Goal: Task Accomplishment & Management: Manage account settings

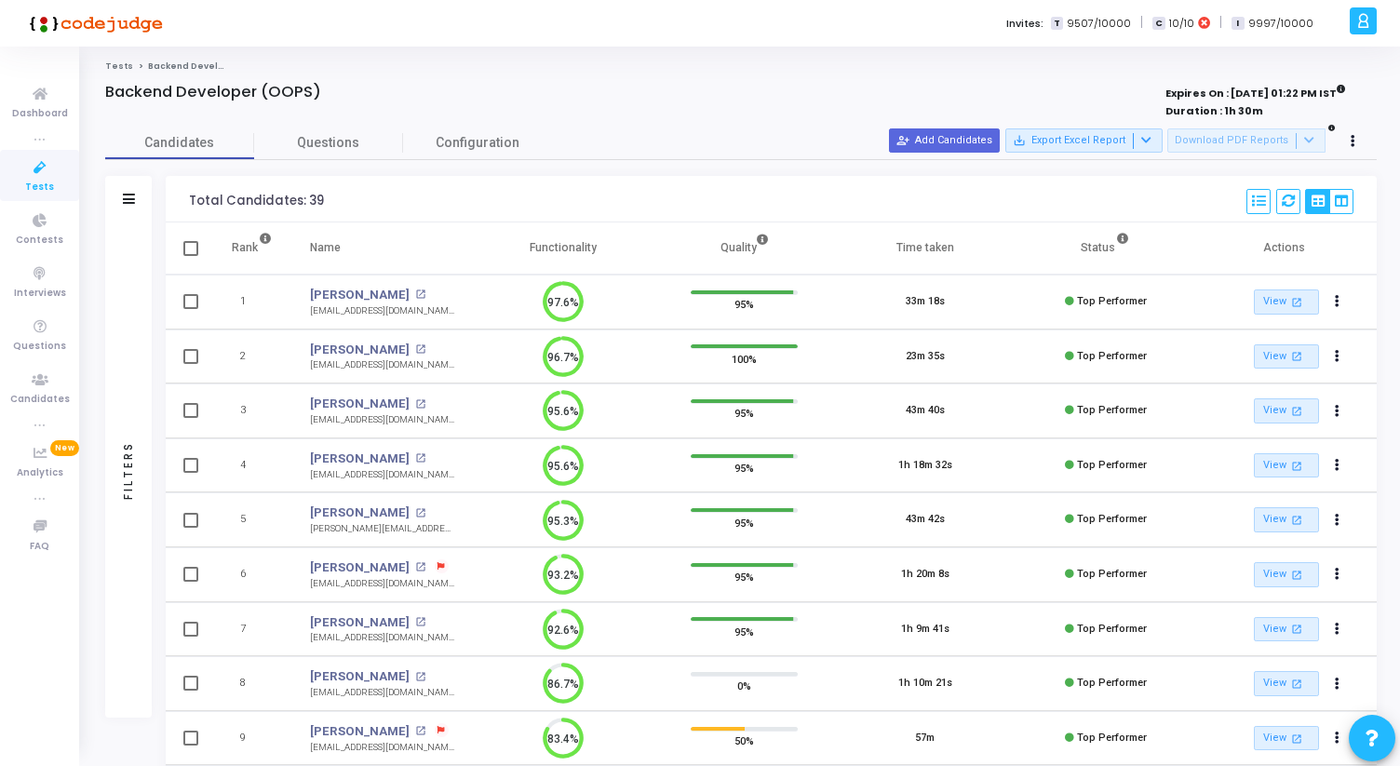
click at [33, 181] on span "Tests" at bounding box center [39, 188] width 29 height 16
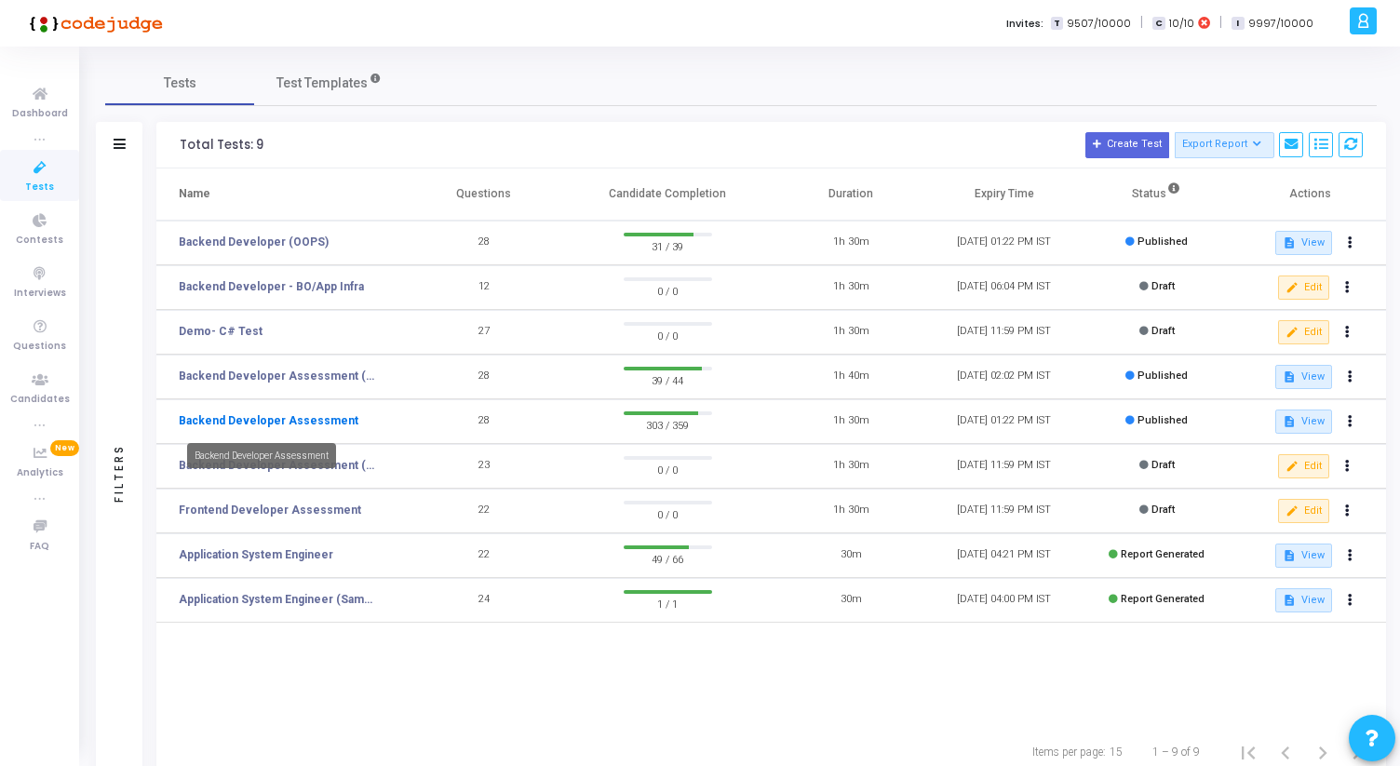
click at [312, 420] on link "Backend Developer Assessment" at bounding box center [269, 420] width 180 height 17
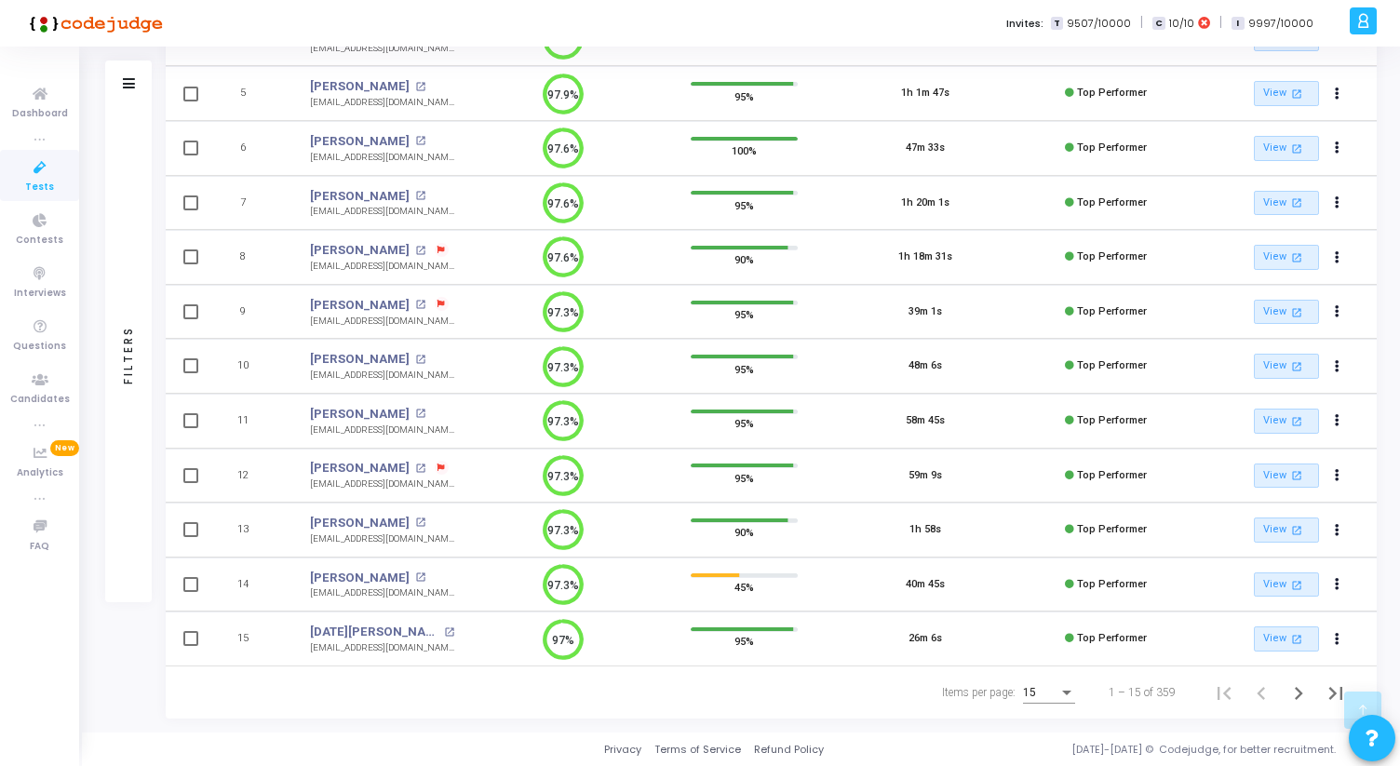
click at [1059, 691] on div "15" at bounding box center [1040, 693] width 35 height 13
click at [1053, 688] on span "50" at bounding box center [1050, 683] width 52 height 34
click at [1307, 696] on icon "Next page" at bounding box center [1299, 694] width 26 height 26
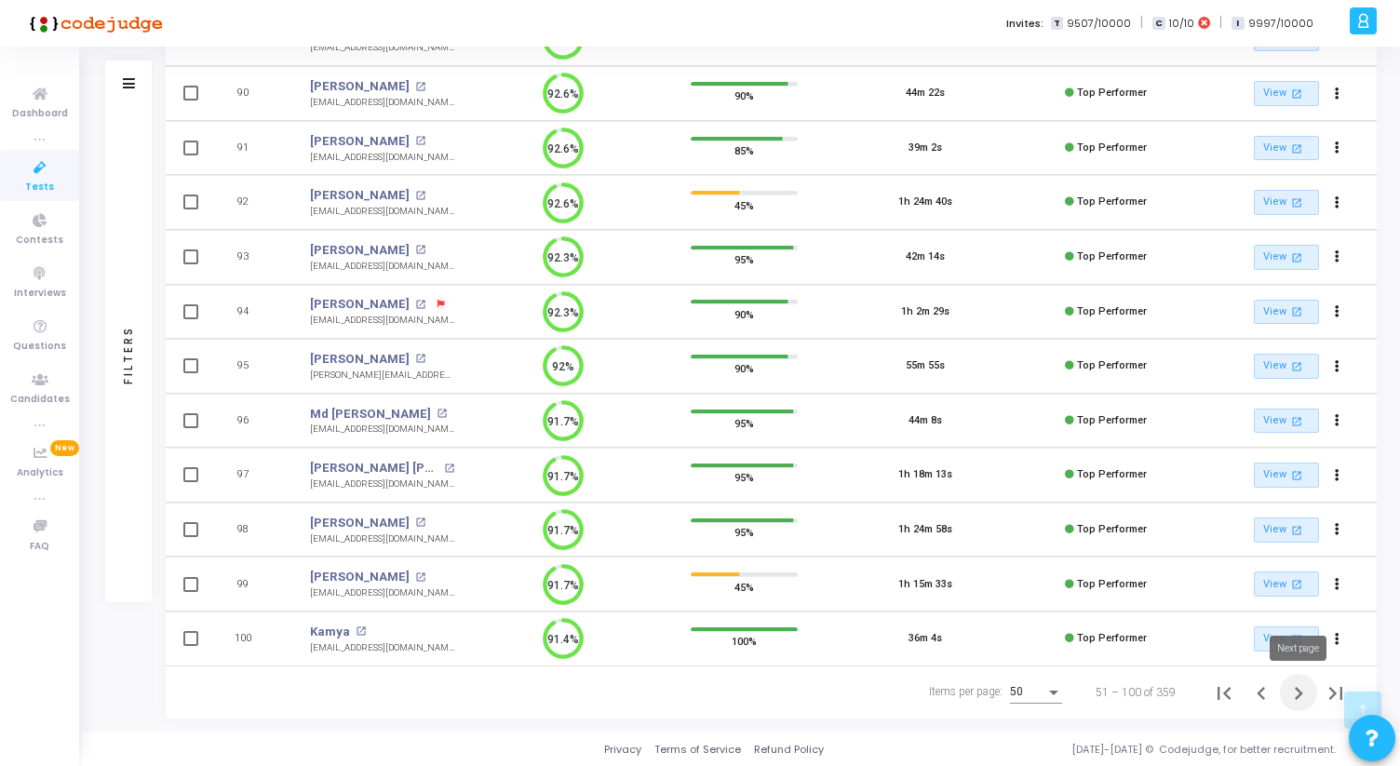
click at [1292, 696] on icon "Next page" at bounding box center [1299, 694] width 26 height 26
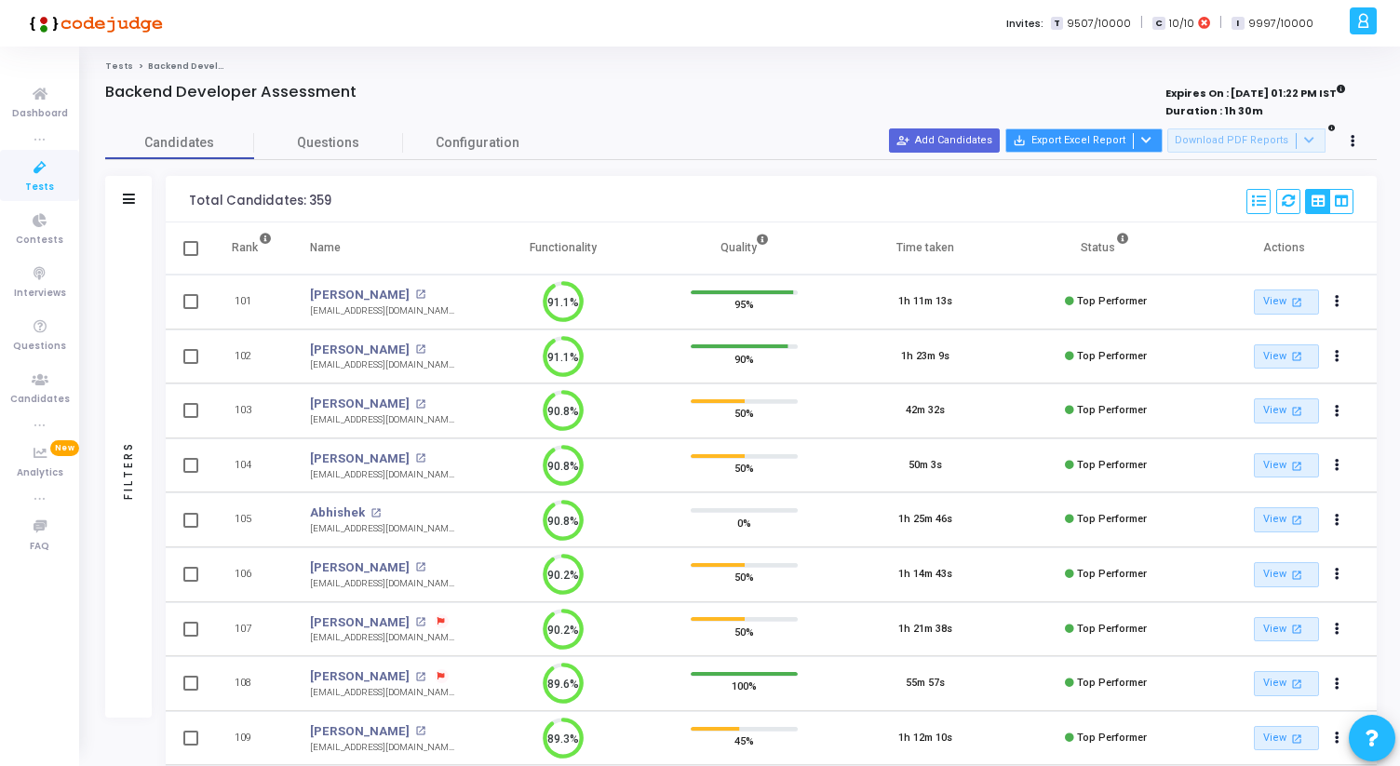
click at [1151, 131] on button "save_alt Export Excel Report" at bounding box center [1084, 140] width 157 height 24
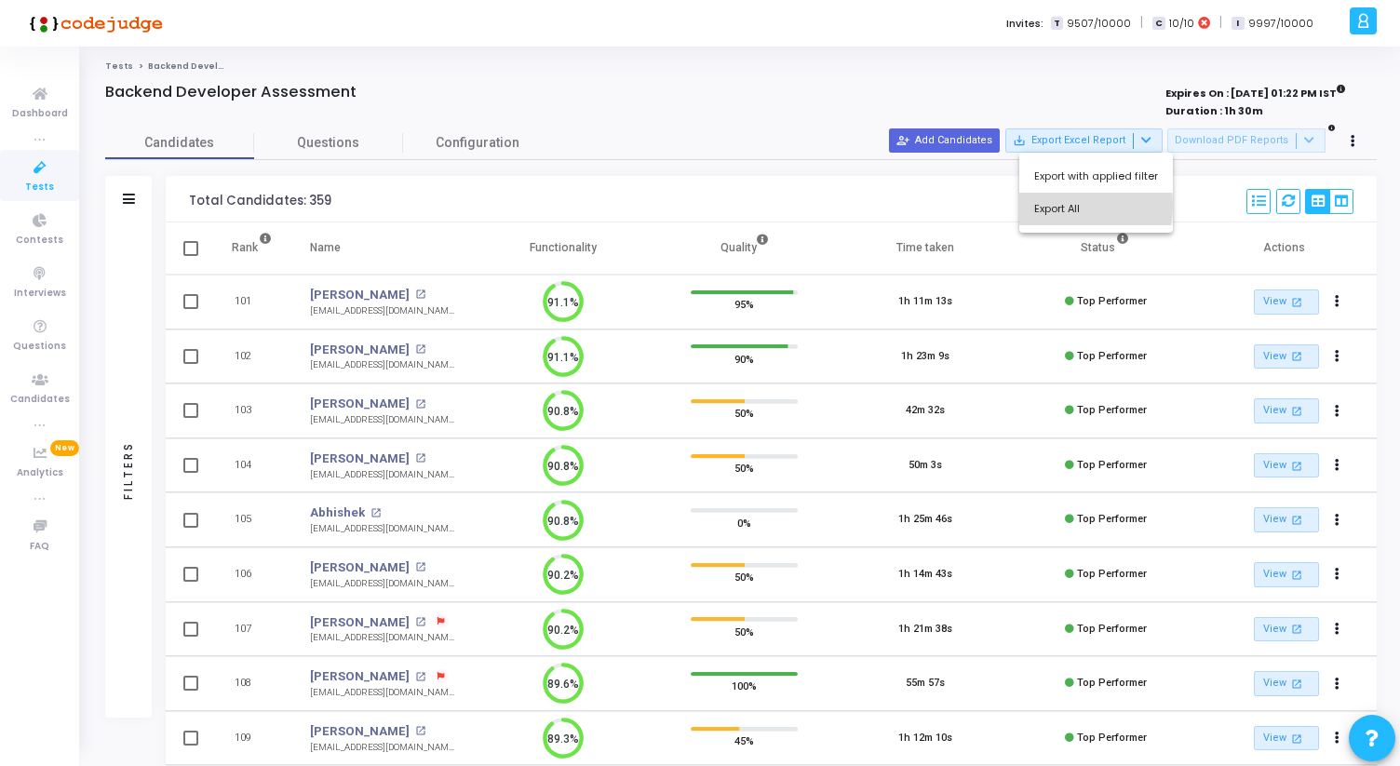
click at [1062, 206] on button "Export All" at bounding box center [1097, 209] width 154 height 33
